Goal: Find specific page/section: Find specific page/section

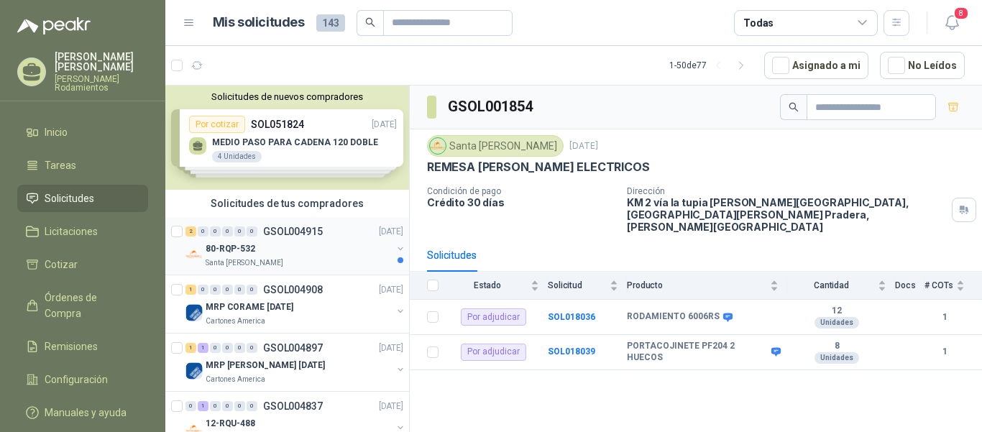
click at [303, 231] on p "GSOL004915" at bounding box center [293, 231] width 60 height 10
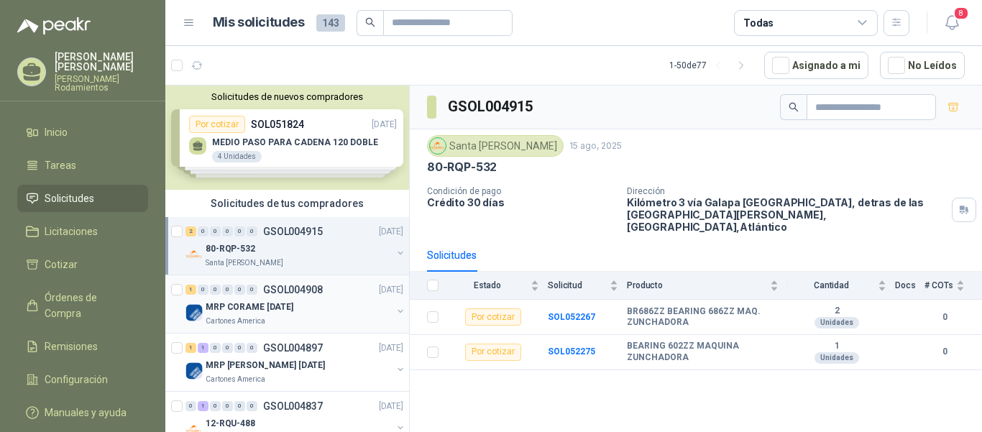
click at [318, 288] on p "GSOL004908" at bounding box center [293, 290] width 60 height 10
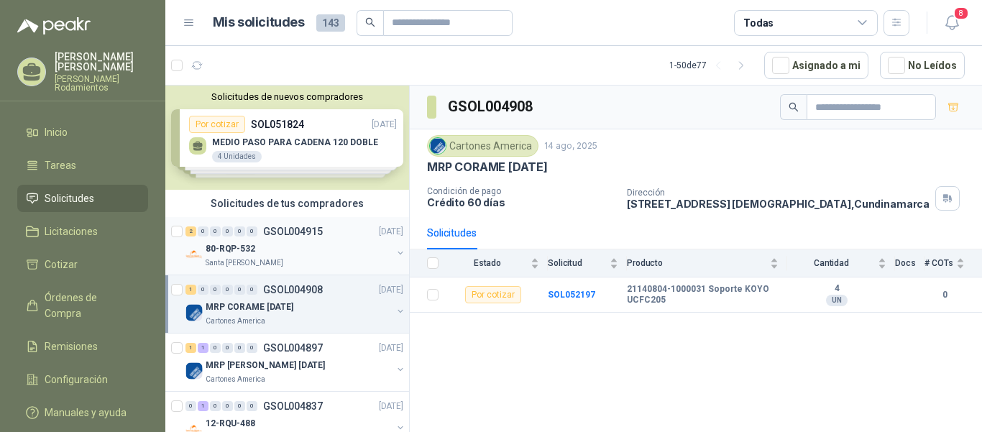
click at [307, 230] on p "GSOL004915" at bounding box center [293, 231] width 60 height 10
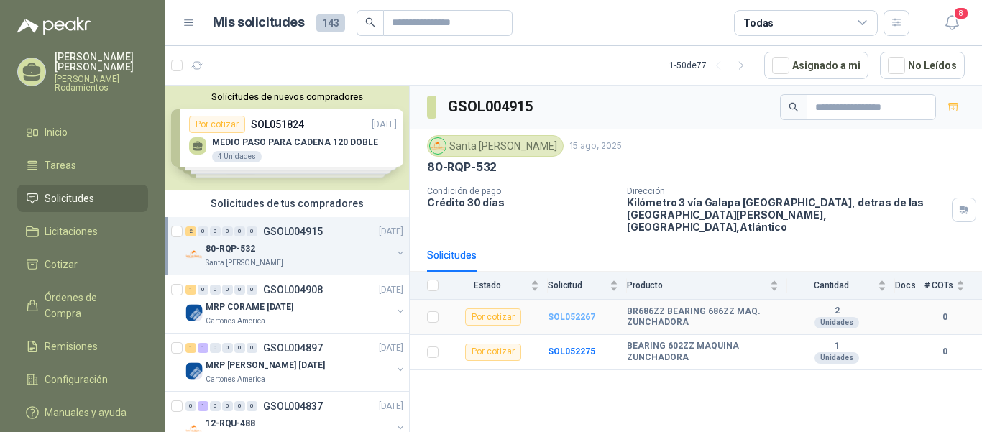
click at [590, 312] on b "SOL052267" at bounding box center [571, 317] width 47 height 10
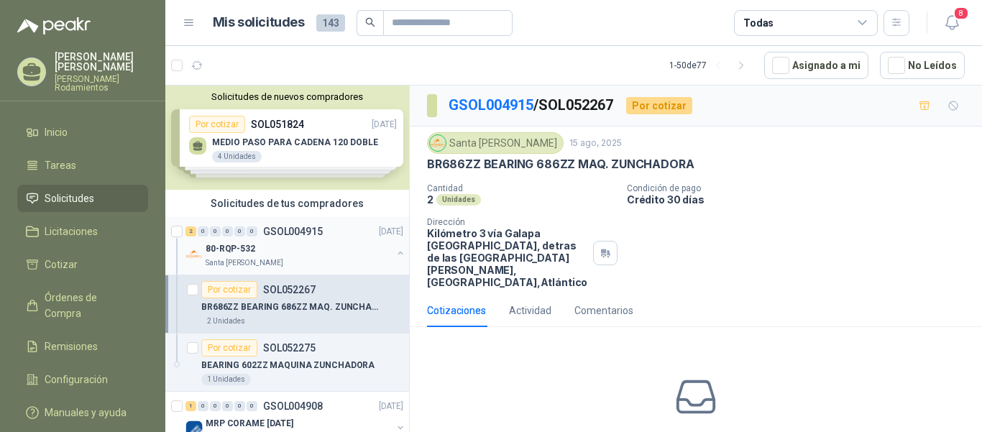
click at [300, 226] on p "GSOL004915" at bounding box center [293, 231] width 60 height 10
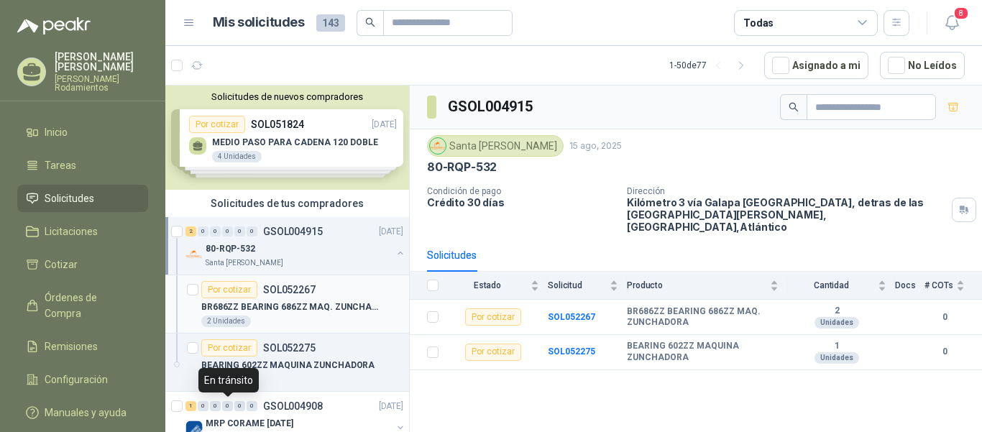
click at [311, 285] on p "SOL052267" at bounding box center [289, 290] width 52 height 10
